Goal: Task Accomplishment & Management: Use online tool/utility

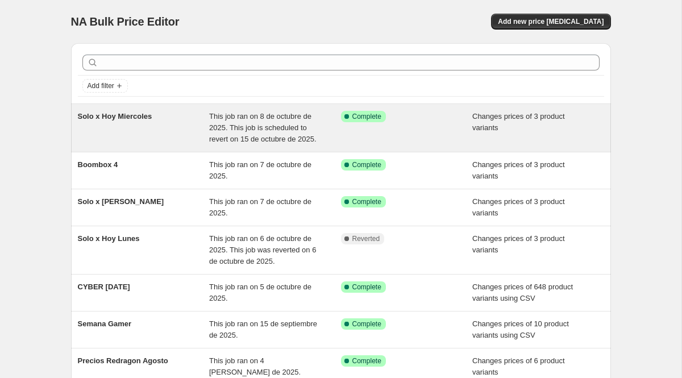
click at [117, 119] on span "Solo x Hoy Miercoles" at bounding box center [115, 116] width 75 height 9
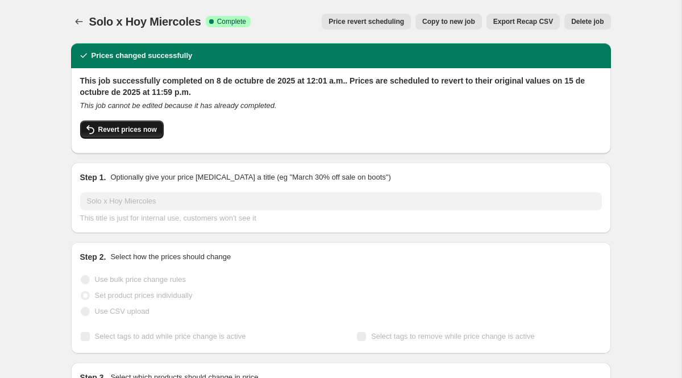
click at [119, 138] on button "Revert prices now" at bounding box center [122, 130] width 84 height 18
checkbox input "false"
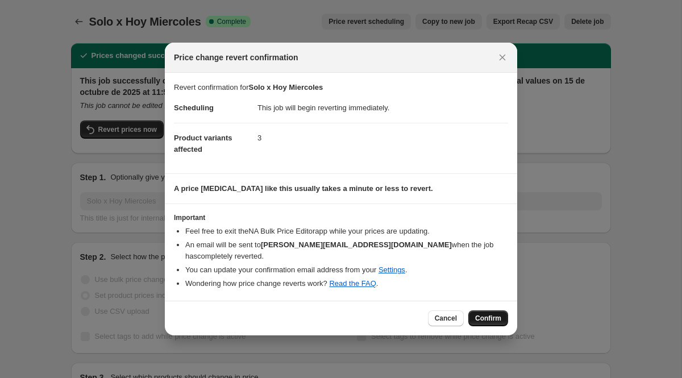
click at [488, 311] on button "Confirm" at bounding box center [489, 319] width 40 height 16
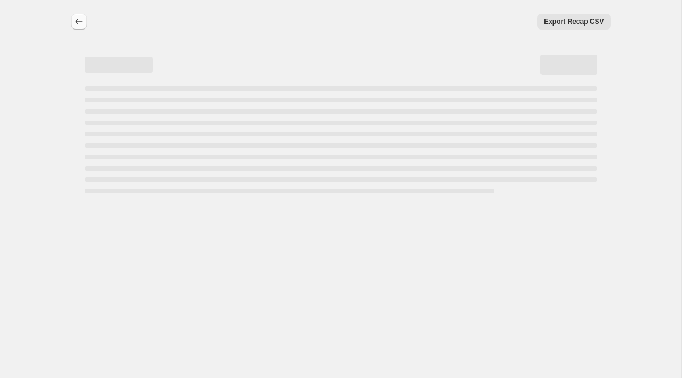
click at [75, 24] on icon "Price change jobs" at bounding box center [78, 21] width 11 height 11
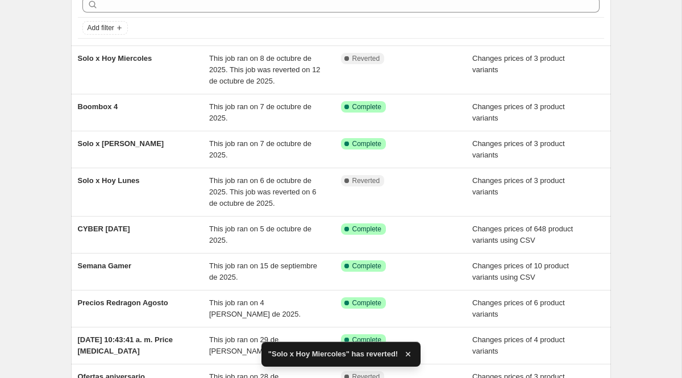
scroll to position [59, 0]
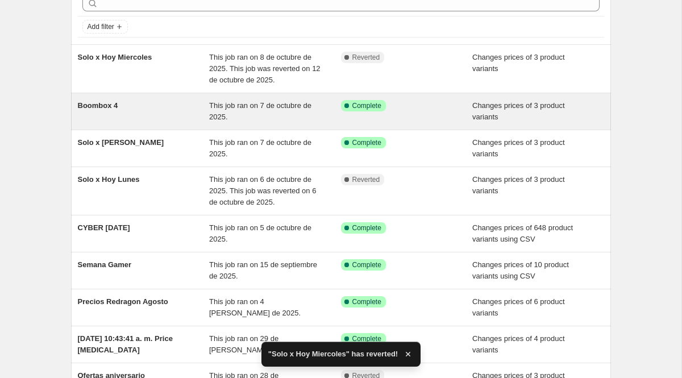
click at [95, 107] on span "Boombox 4" at bounding box center [98, 105] width 40 height 9
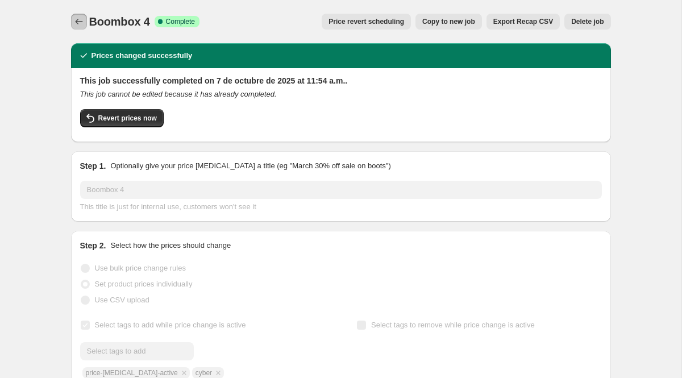
click at [83, 20] on icon "Price change jobs" at bounding box center [78, 21] width 11 height 11
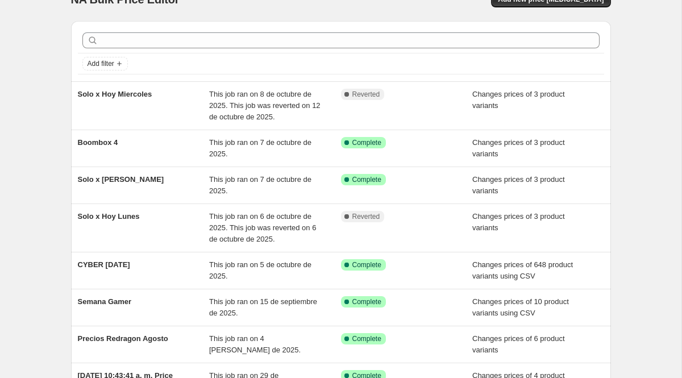
scroll to position [23, 0]
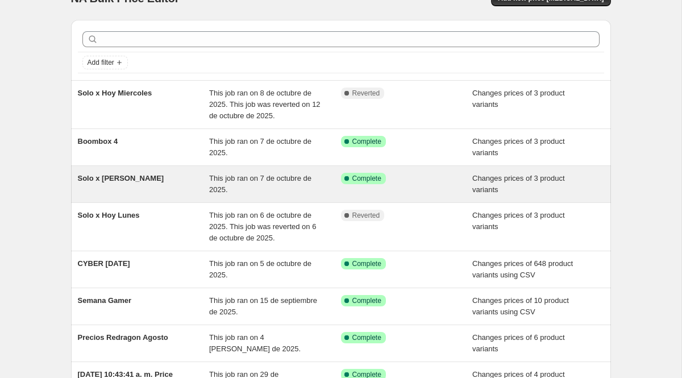
click at [86, 176] on span "Solo x [PERSON_NAME]" at bounding box center [121, 178] width 86 height 9
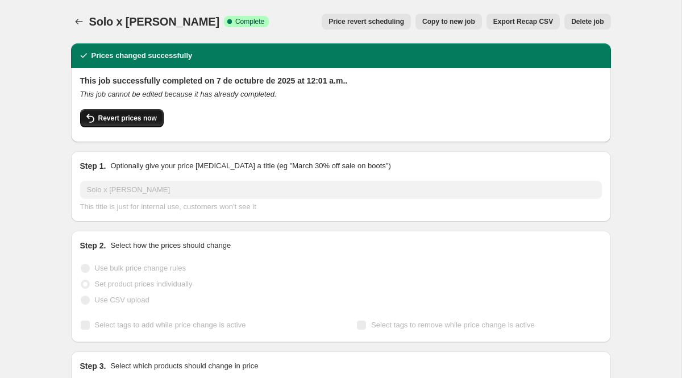
click at [120, 121] on span "Revert prices now" at bounding box center [127, 118] width 59 height 9
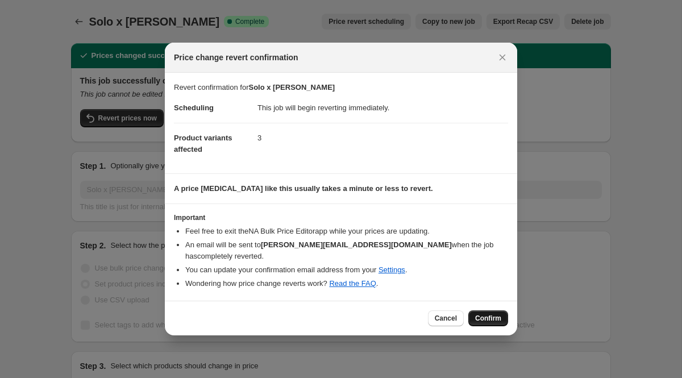
click at [485, 316] on span "Confirm" at bounding box center [488, 318] width 26 height 9
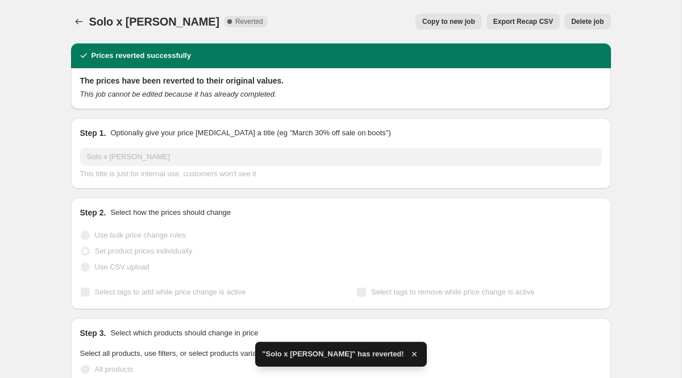
click at [86, 14] on div at bounding box center [80, 22] width 18 height 16
click at [78, 21] on icon "Price change jobs" at bounding box center [78, 21] width 11 height 11
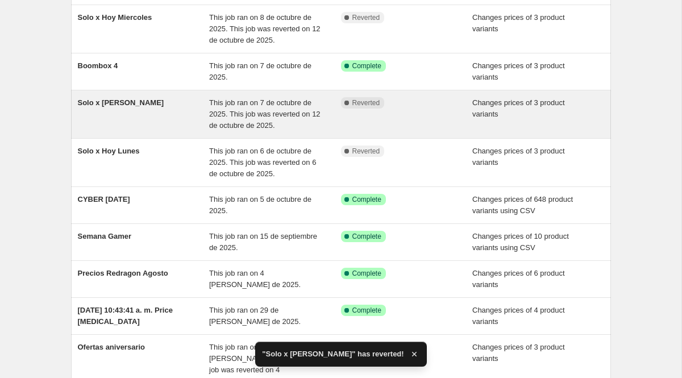
scroll to position [107, 0]
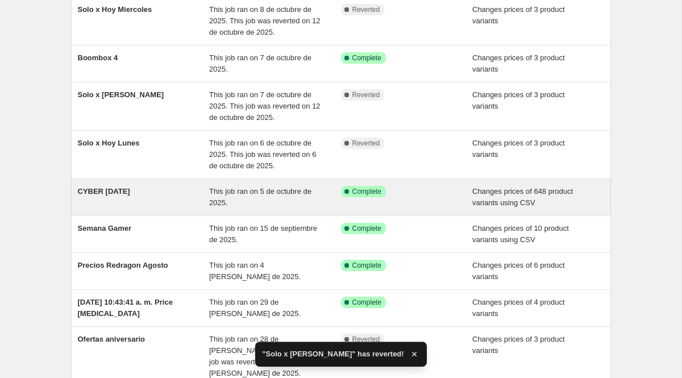
click at [123, 191] on span "CYBER [DATE]" at bounding box center [104, 191] width 52 height 9
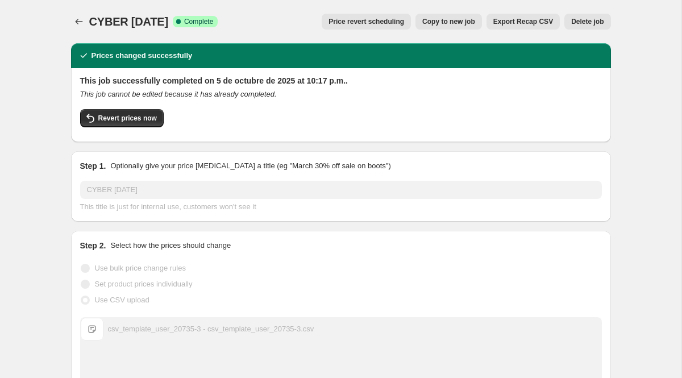
click at [360, 16] on button "Price revert scheduling" at bounding box center [366, 22] width 89 height 16
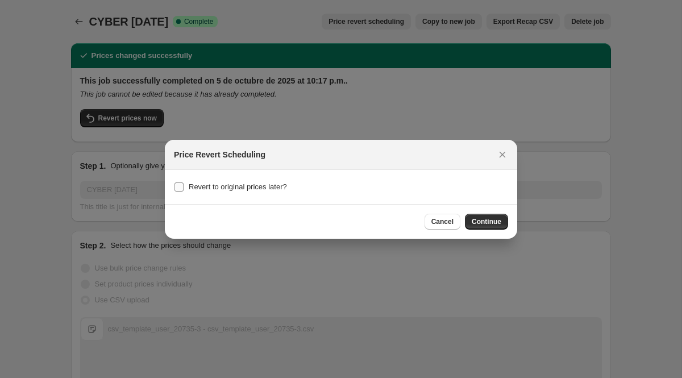
click at [180, 187] on input "Revert to original prices later?" at bounding box center [179, 187] width 9 height 9
checkbox input "true"
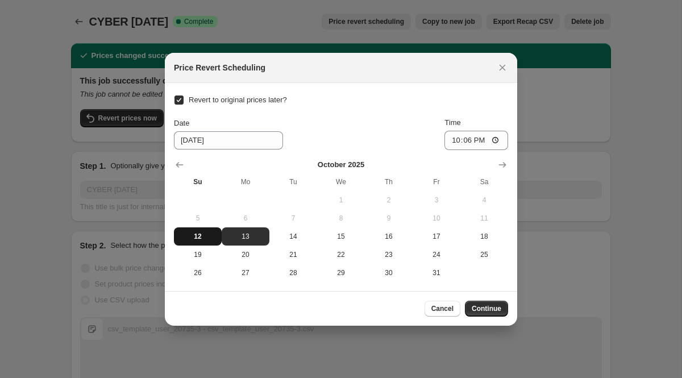
click at [200, 235] on span "12" at bounding box center [198, 236] width 39 height 9
type input "[DATE]"
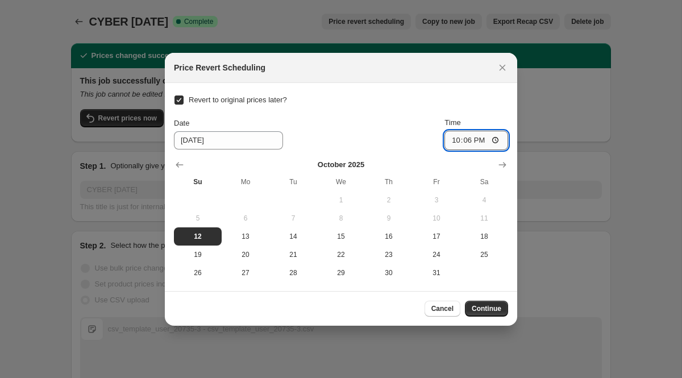
click at [448, 137] on input "22:06" at bounding box center [477, 140] width 64 height 19
type input "23:59"
click at [490, 307] on span "Continue" at bounding box center [487, 308] width 30 height 9
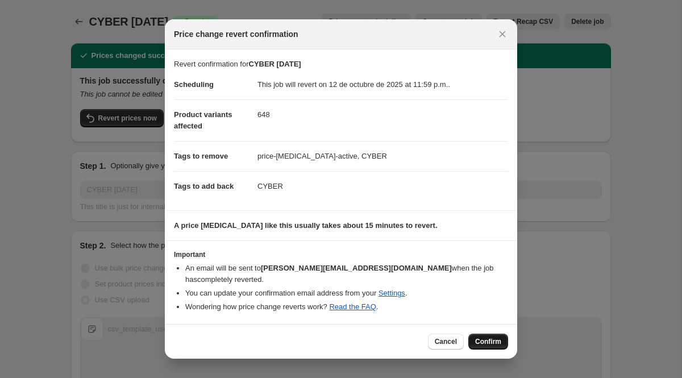
click at [487, 341] on button "Confirm" at bounding box center [489, 342] width 40 height 16
